Goal: Transaction & Acquisition: Purchase product/service

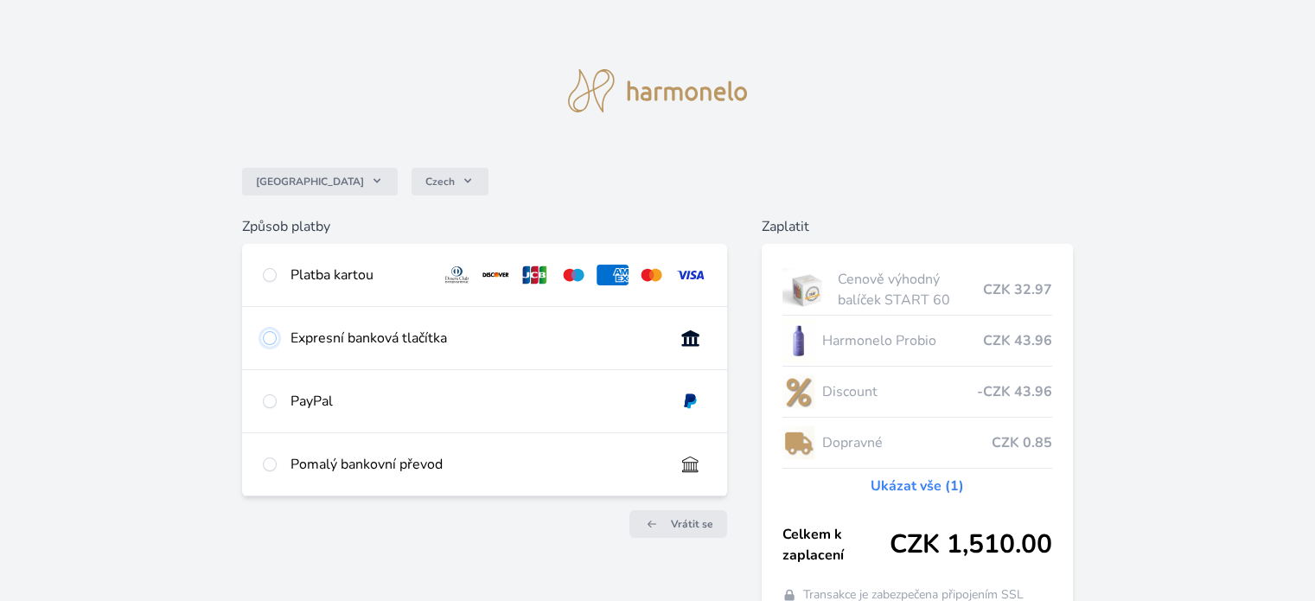
click at [270, 338] on input "radio" at bounding box center [270, 338] width 14 height 14
radio input "true"
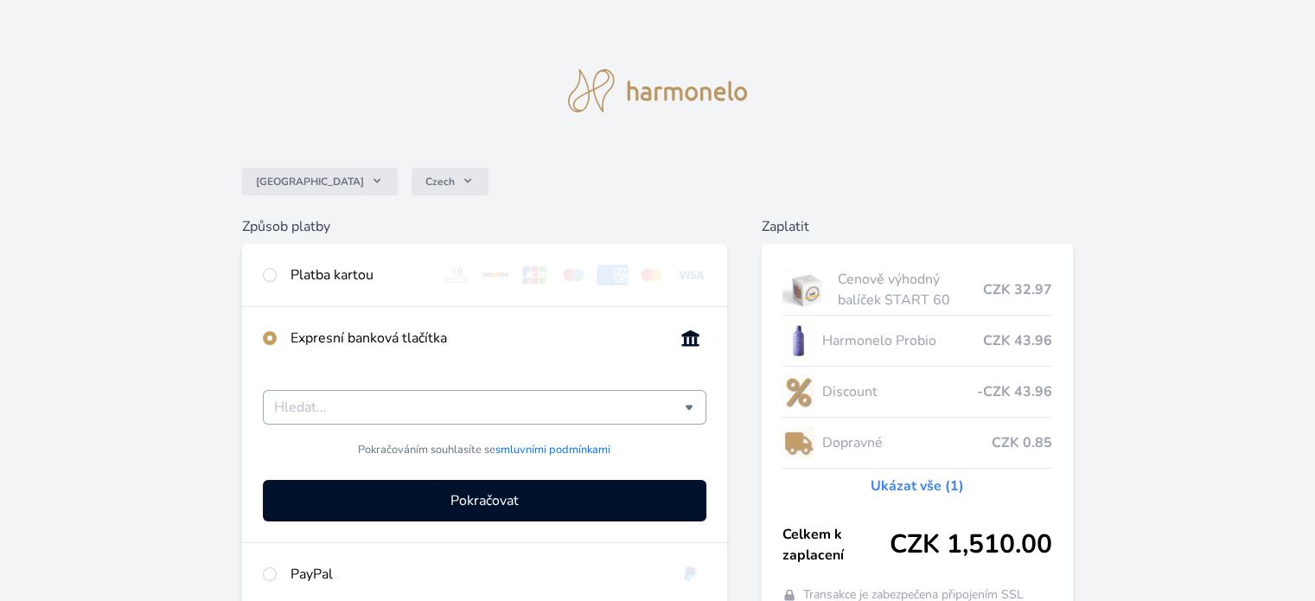
click at [308, 411] on input "Česká spořitelna Komerční banka mTransfer Fio banka Moneta Money Bank Raiffeise…" at bounding box center [479, 407] width 410 height 21
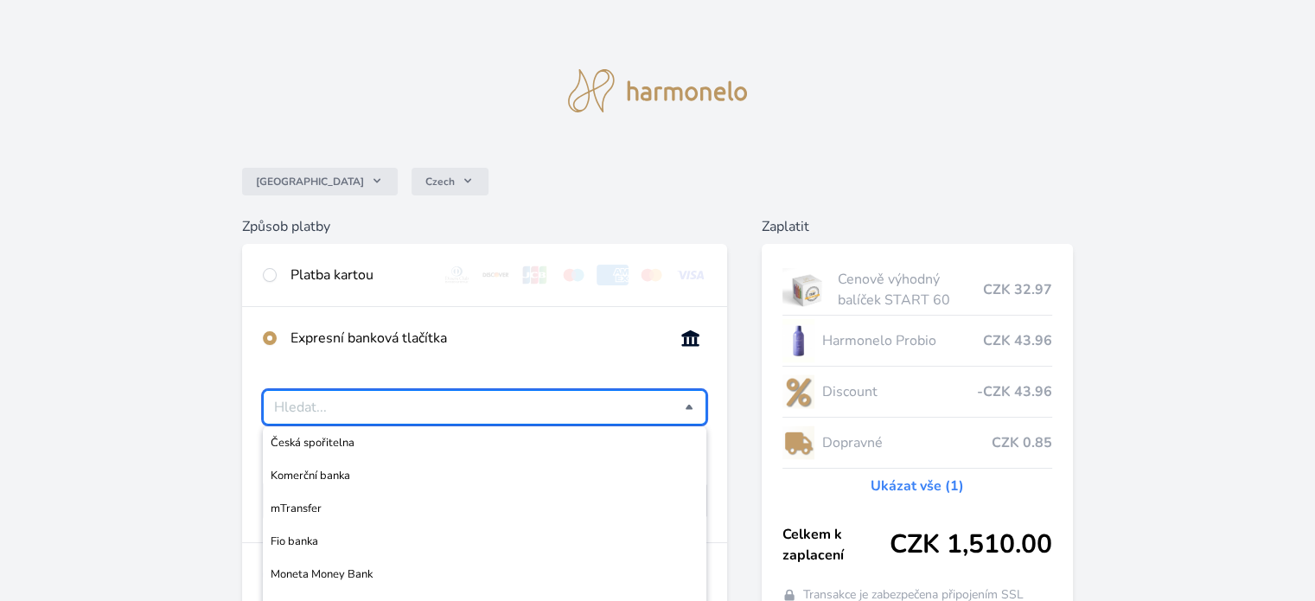
click at [153, 368] on div "Česko Czech Způsob platby Platba kartou Číslo karty <p>Your browser does not su…" at bounding box center [657, 379] width 1315 height 759
type input "Vyberte svou banku"
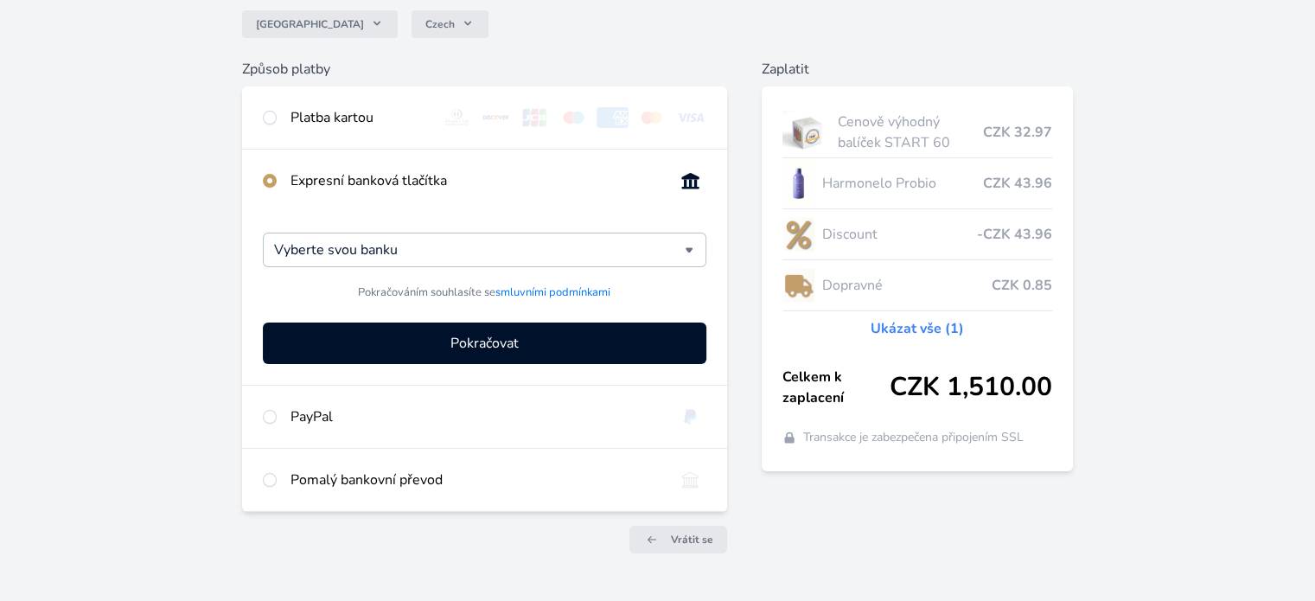
scroll to position [199, 0]
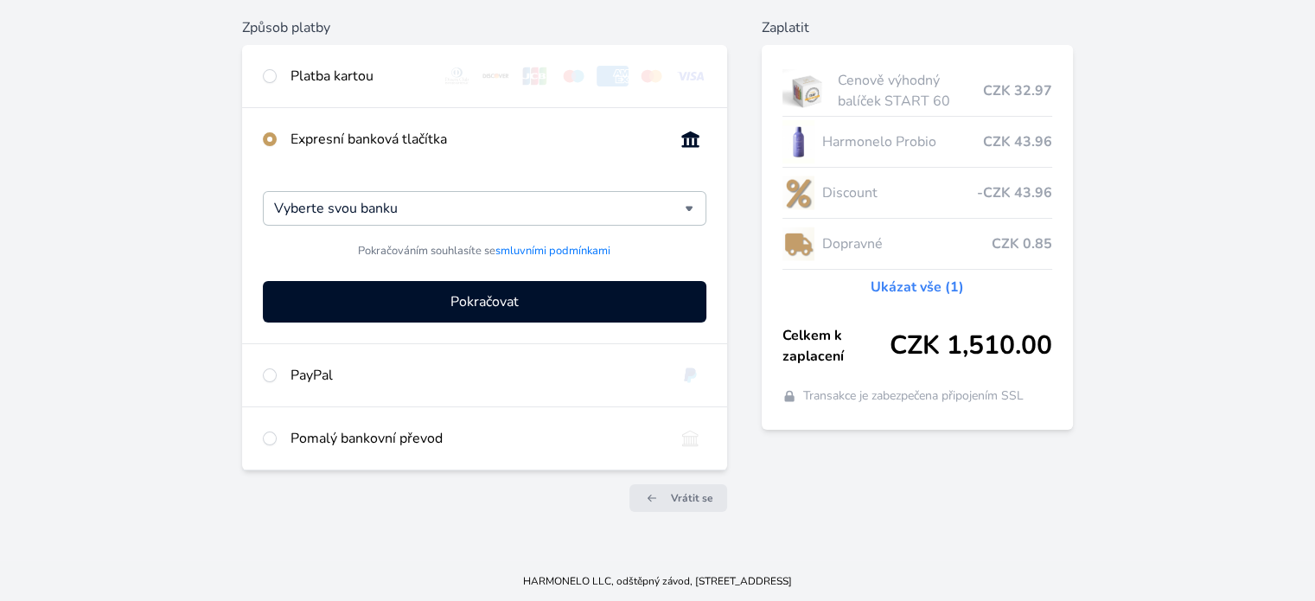
click at [411, 433] on div "Pomalý bankovní převod" at bounding box center [474, 438] width 369 height 21
radio input "false"
radio input "true"
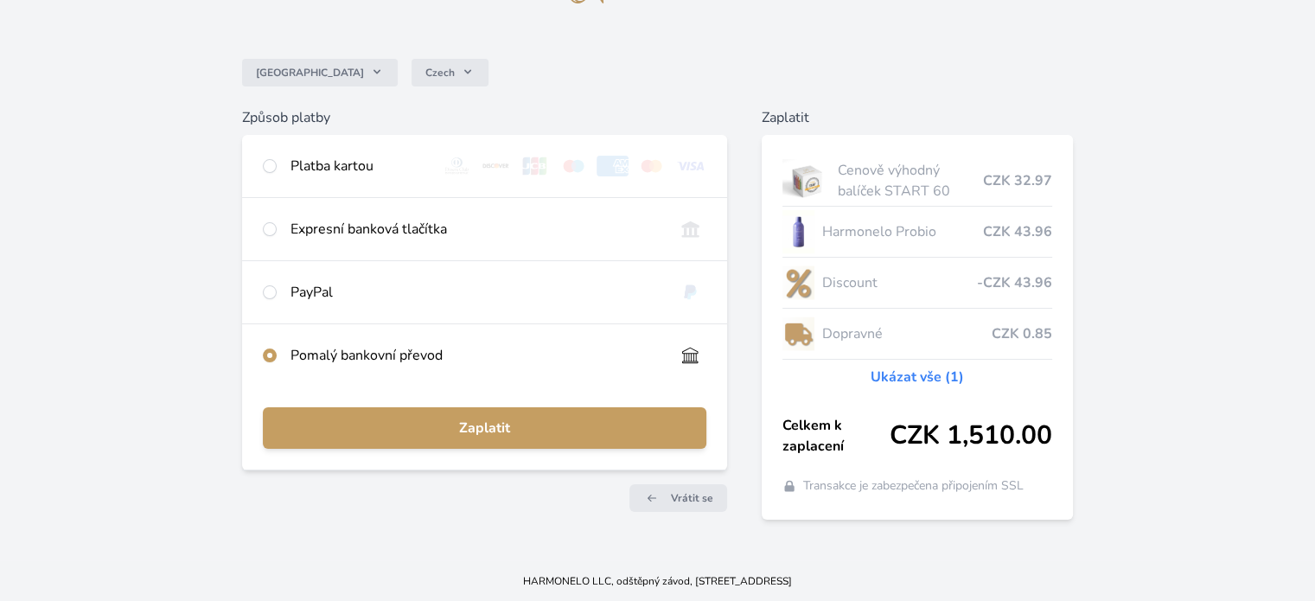
click at [552, 348] on div "Pomalý bankovní převod" at bounding box center [474, 355] width 369 height 21
click at [309, 350] on div "Pomalý bankovní převod" at bounding box center [474, 355] width 369 height 21
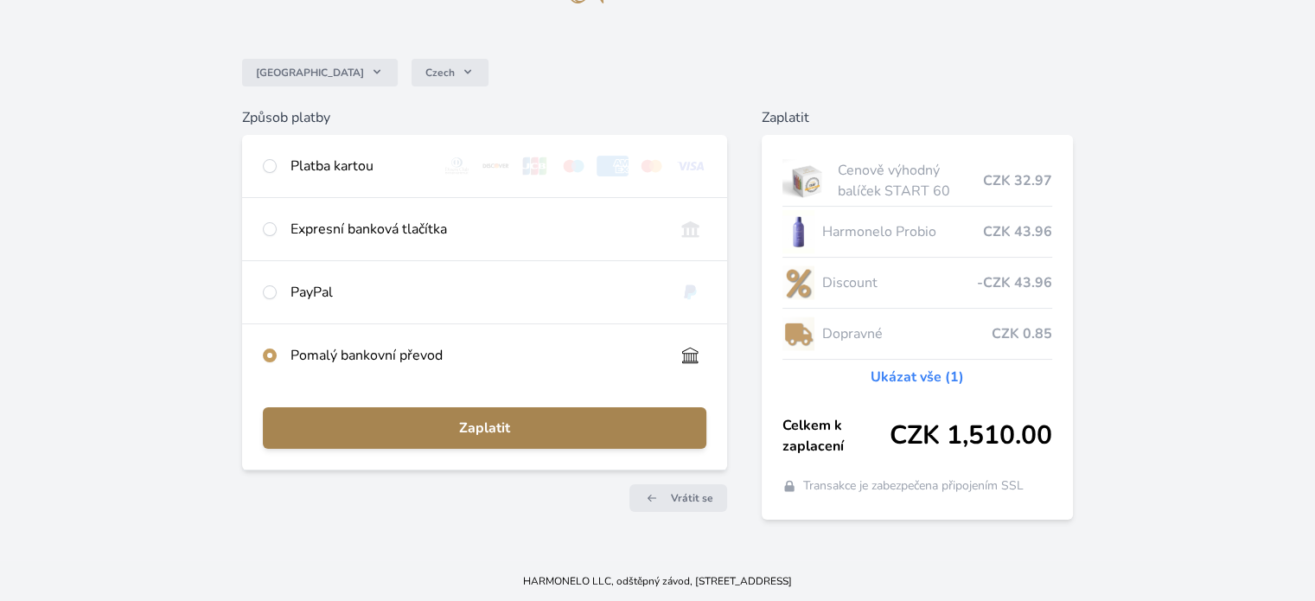
click at [418, 426] on span "Zaplatit" at bounding box center [484, 427] width 415 height 21
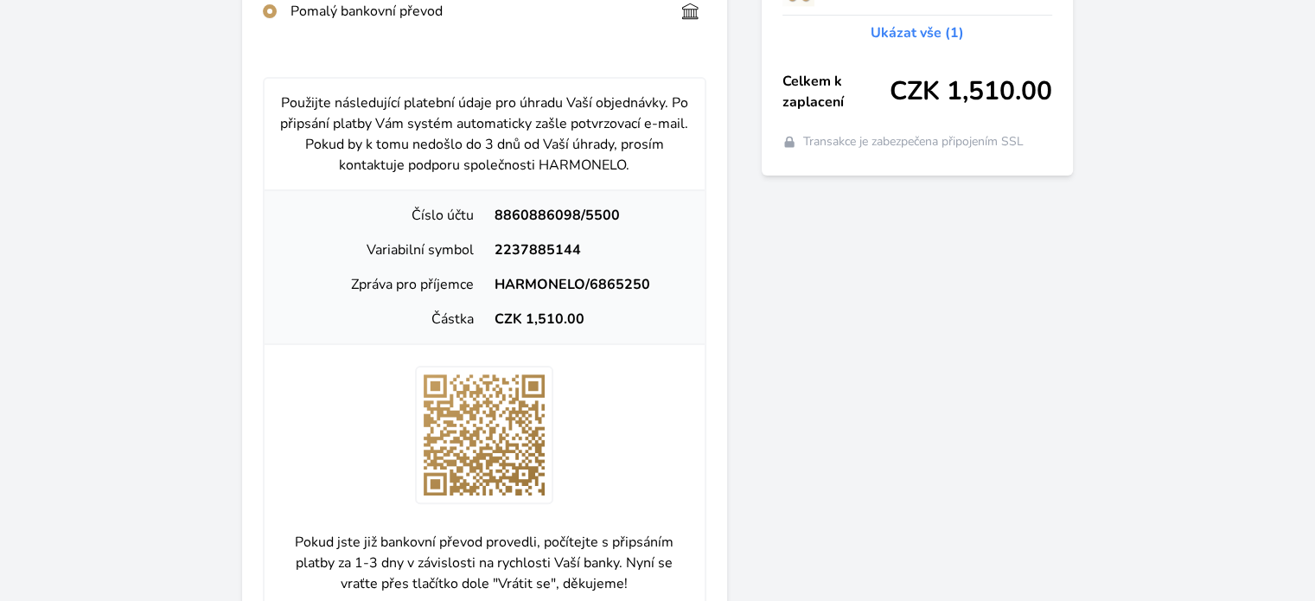
scroll to position [455, 0]
